Goal: Book appointment/travel/reservation

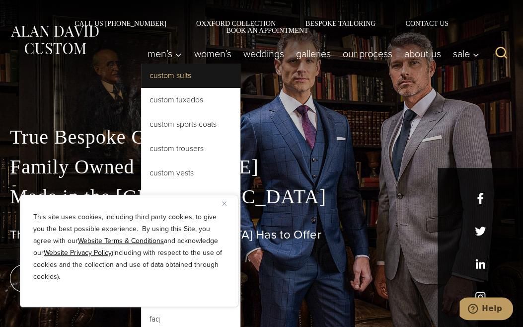
click at [178, 79] on link "Custom Suits" at bounding box center [190, 76] width 99 height 24
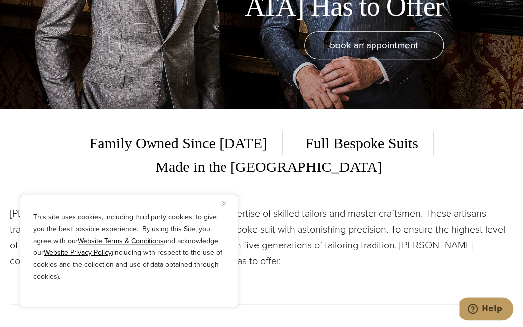
scroll to position [220, 0]
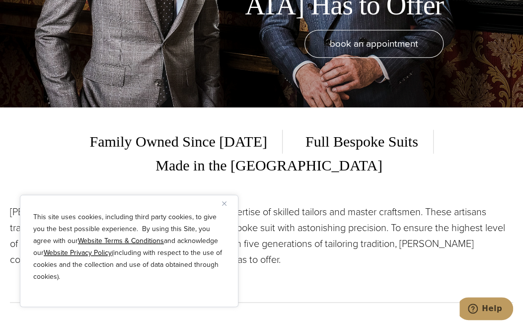
click at [230, 205] on button "Close" at bounding box center [228, 203] width 12 height 12
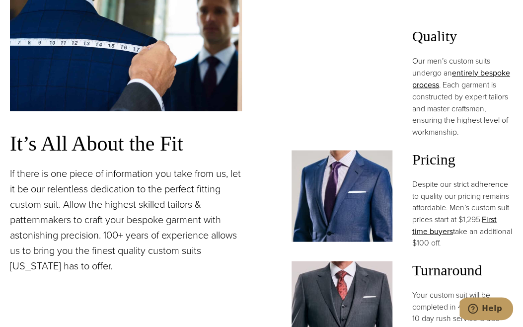
scroll to position [696, 0]
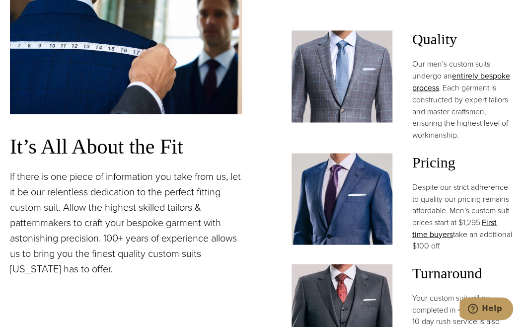
click at [351, 175] on img at bounding box center [342, 199] width 101 height 92
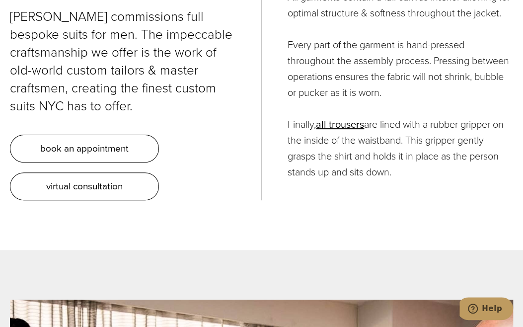
scroll to position [3181, 0]
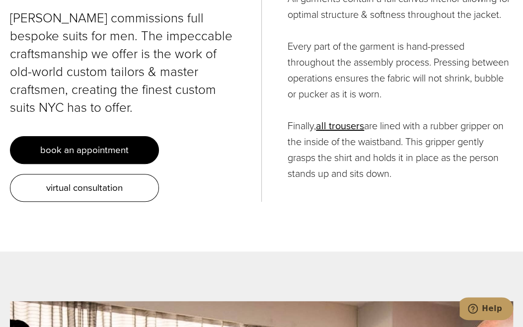
click at [102, 143] on span "book an appointment" at bounding box center [84, 150] width 88 height 14
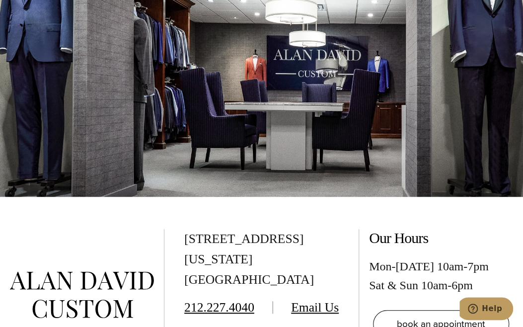
scroll to position [1762, 0]
